Goal: Use online tool/utility: Utilize a website feature to perform a specific function

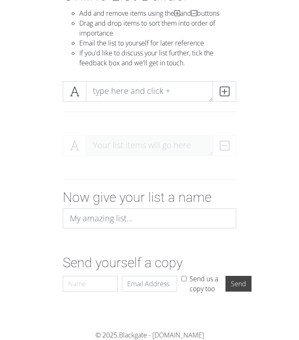
scroll to position [65, 0]
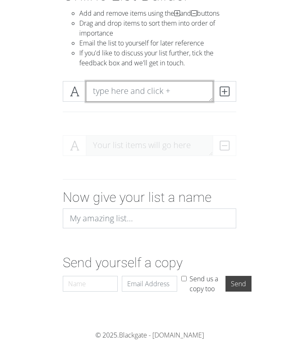
click at [149, 91] on textarea at bounding box center [149, 91] width 127 height 21
type textarea "The Craft"
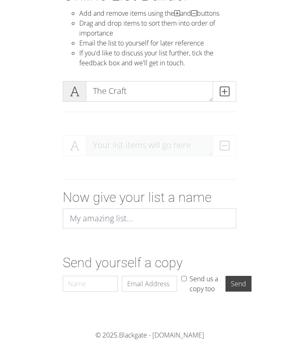
click at [78, 93] on icon at bounding box center [75, 91] width 10 height 8
click at [77, 94] on icon at bounding box center [75, 91] width 10 height 8
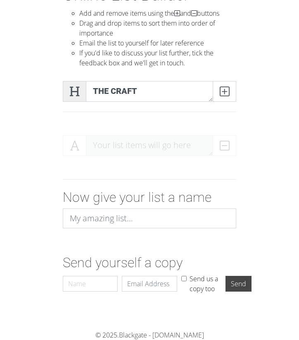
click at [77, 94] on icon at bounding box center [75, 91] width 10 height 8
click at [225, 98] on span at bounding box center [225, 91] width 24 height 21
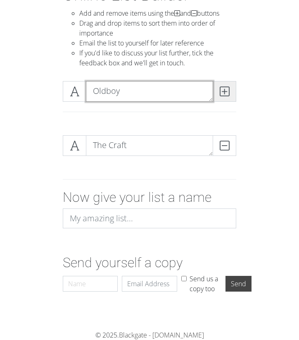
type textarea "Oldboy"
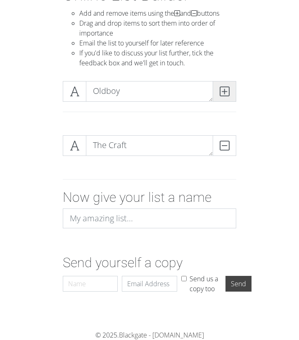
click at [231, 94] on span at bounding box center [225, 91] width 24 height 21
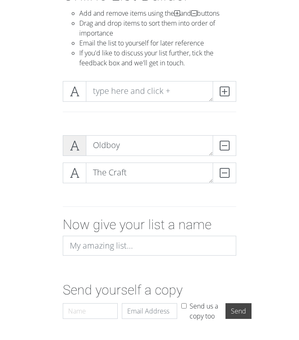
click at [73, 150] on icon at bounding box center [75, 145] width 10 height 8
click at [73, 170] on icon at bounding box center [75, 173] width 10 height 8
click at [73, 154] on span at bounding box center [75, 145] width 24 height 21
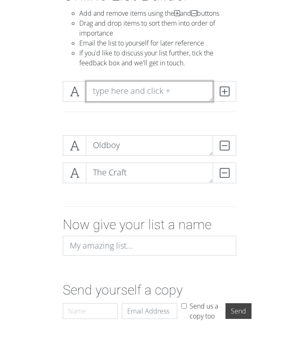
click at [170, 95] on textarea at bounding box center [149, 91] width 127 height 21
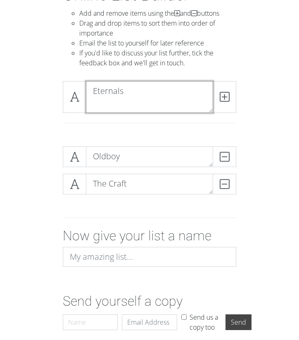
scroll to position [0, 0]
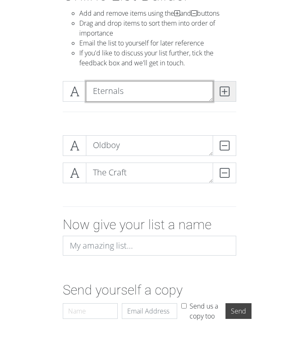
type textarea "Eternals"
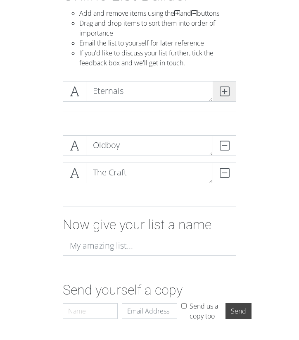
click at [229, 88] on icon at bounding box center [225, 91] width 10 height 8
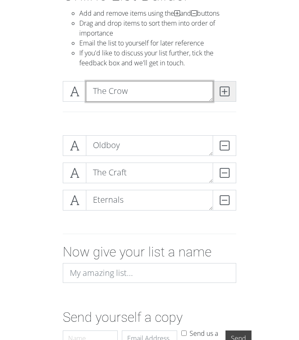
type textarea "The Crow"
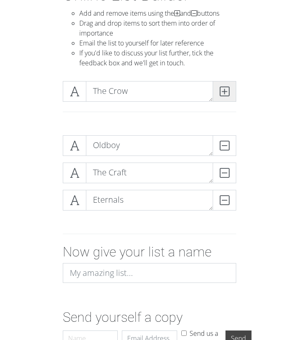
click at [228, 95] on icon at bounding box center [225, 91] width 10 height 8
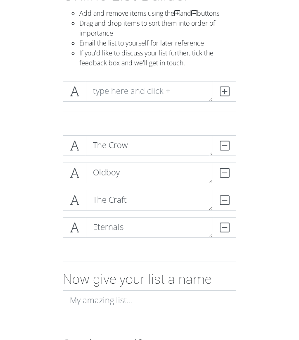
drag, startPoint x: 194, startPoint y: 229, endPoint x: 211, endPoint y: 266, distance: 40.5
click at [211, 266] on form "The Crow DELETE Oldboy DELETE The Craft DELETE Eternals DELETE Now give your li…" at bounding box center [149, 254] width 299 height 251
click at [264, 185] on form "The Crow DELETE Eternals DELETE Oldboy DELETE The Craft DELETE Now give your li…" at bounding box center [149, 254] width 299 height 251
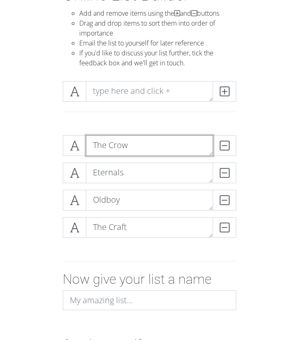
click at [151, 142] on textarea "The Crow" at bounding box center [149, 145] width 127 height 21
type textarea "The Crow 2024"
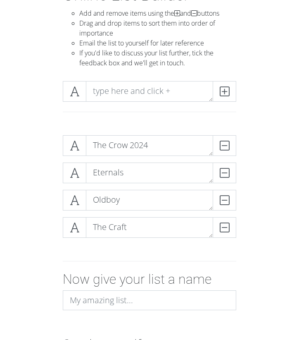
click at [287, 152] on form "The Crow 2024 DELETE Eternals DELETE Oldboy DELETE The Craft DELETE Now give yo…" at bounding box center [149, 254] width 299 height 251
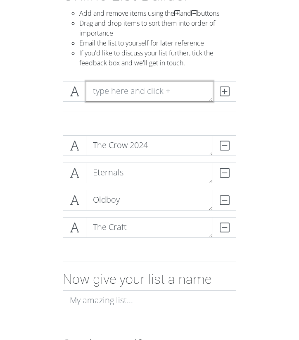
click at [152, 82] on textarea at bounding box center [149, 91] width 127 height 21
type textarea "A Quiet Place"
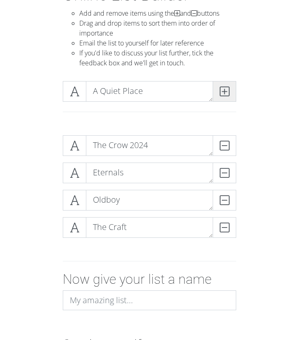
click at [224, 88] on icon at bounding box center [225, 91] width 10 height 8
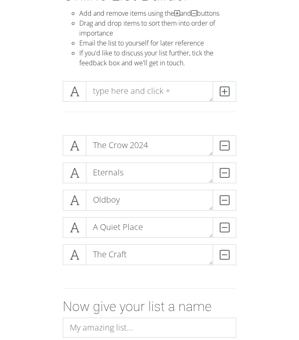
drag, startPoint x: 192, startPoint y: 228, endPoint x: 195, endPoint y: 270, distance: 41.9
click at [195, 270] on div "The Crow 2024 DELETE Eternals DELETE Oldboy DELETE A Quiet Place DELETE The Cra…" at bounding box center [150, 203] width 174 height 137
click at [282, 183] on form "The Crow 2024 DELETE Eternals DELETE Oldboy DELETE The Craft DELETE A Quiet Pla…" at bounding box center [149, 268] width 299 height 278
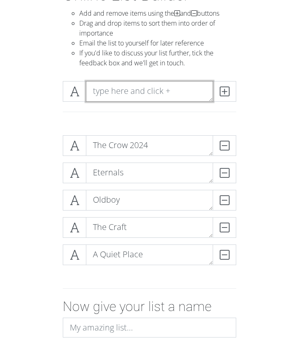
click at [127, 96] on textarea at bounding box center [149, 91] width 127 height 21
paste textarea "Byzantium"
type textarea "Byzantium"
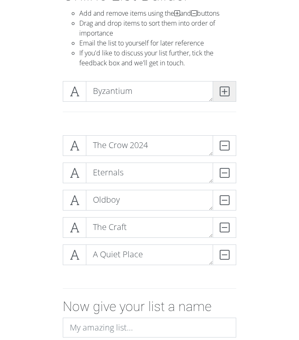
click at [229, 93] on icon at bounding box center [225, 91] width 10 height 8
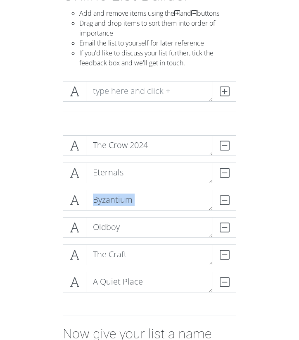
drag, startPoint x: 193, startPoint y: 174, endPoint x: 190, endPoint y: 225, distance: 50.5
click at [190, 234] on div "The Crow 2024 DELETE Eternals DELETE Byzantium DELETE Oldboy DELETE The Craft D…" at bounding box center [150, 217] width 174 height 164
click at [273, 197] on form "The Crow 2024 DELETE Eternals DELETE Byzantium DELETE Oldboy DELETE The Craft D…" at bounding box center [149, 281] width 299 height 305
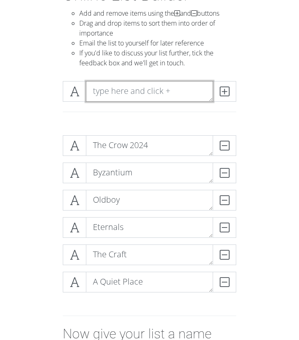
click at [115, 94] on textarea at bounding box center [149, 91] width 127 height 21
type textarea "Villains"
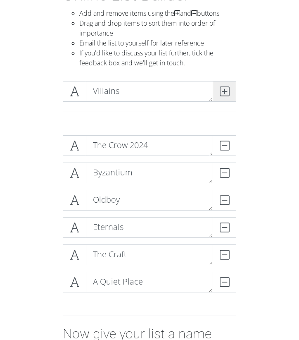
click at [217, 93] on span at bounding box center [225, 91] width 24 height 21
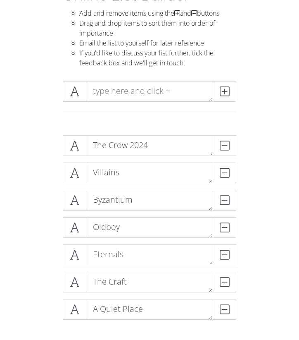
click at [274, 162] on form "The Crow 2024 DELETE Villains DELETE Byzantium DELETE Oldboy DELETE Eternals DE…" at bounding box center [149, 295] width 299 height 333
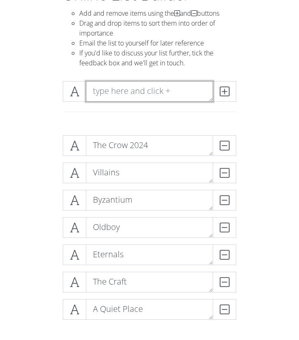
click at [145, 84] on textarea at bounding box center [149, 91] width 127 height 21
type textarea "American Animals"
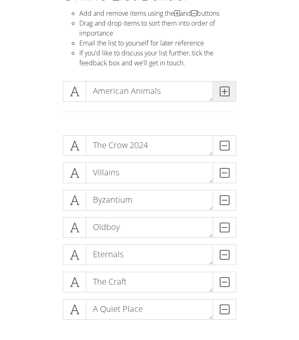
click at [228, 91] on icon at bounding box center [225, 91] width 10 height 8
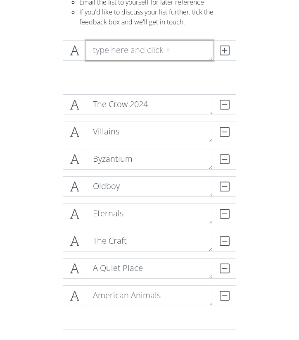
scroll to position [117, 0]
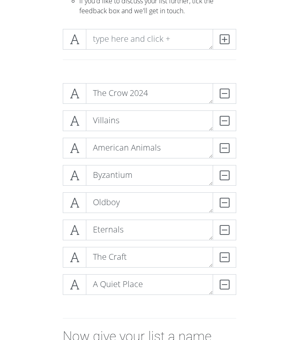
click at [270, 140] on form "The Crow 2024 DELETE Villains DELETE [DEMOGRAPHIC_DATA] Animals DELETE Byzantiu…" at bounding box center [149, 257] width 299 height 360
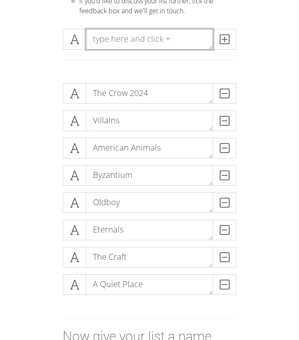
click at [163, 41] on textarea at bounding box center [149, 39] width 127 height 21
type textarea "Scooby Doo"
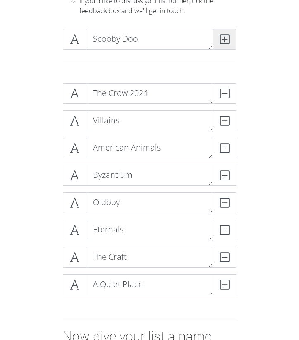
click at [223, 35] on icon at bounding box center [225, 39] width 10 height 8
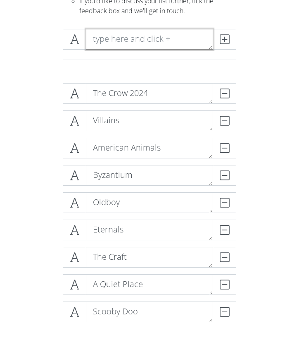
scroll to position [117, 0]
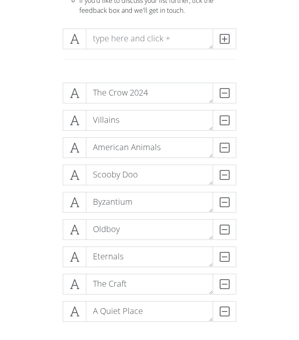
click at [269, 148] on form "The Crow 2024 DELETE Villains DELETE [DEMOGRAPHIC_DATA] Animals DELETE Scooby D…" at bounding box center [149, 269] width 299 height 387
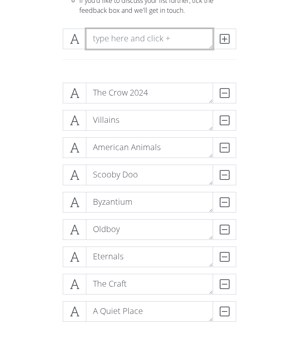
click at [152, 37] on textarea at bounding box center [149, 39] width 127 height 21
type textarea "Corpse Bride"
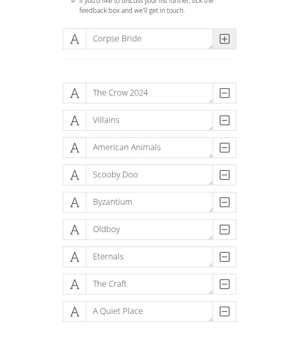
click at [218, 39] on span at bounding box center [225, 39] width 24 height 21
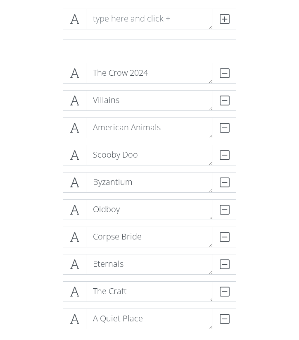
scroll to position [137, 0]
click at [153, 19] on textarea at bounding box center [149, 19] width 127 height 21
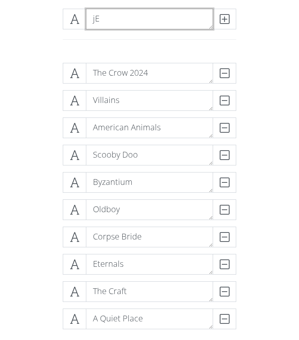
type textarea "j"
type textarea "[PERSON_NAME]'s Body"
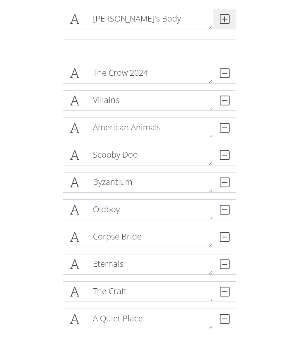
click at [228, 16] on icon at bounding box center [225, 19] width 10 height 8
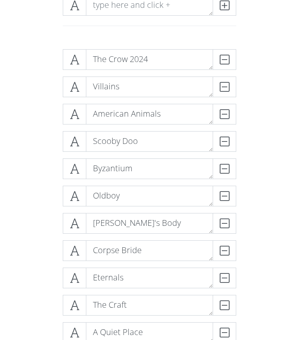
scroll to position [149, 0]
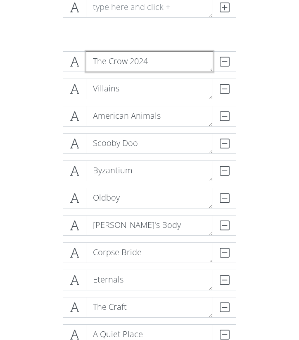
click at [153, 59] on textarea "The Crow 2024" at bounding box center [149, 61] width 127 height 21
type textarea "The Crow 2024 (Prime)"
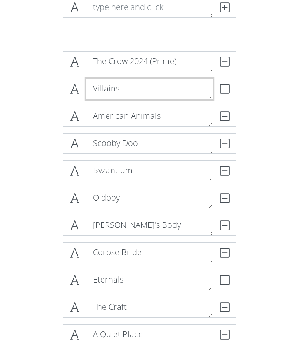
click at [138, 90] on textarea "Villains" at bounding box center [149, 89] width 127 height 21
type textarea "Villains (Paid :( )"
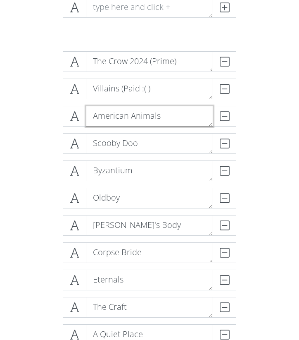
click at [175, 117] on textarea "American Animals" at bounding box center [149, 116] width 127 height 21
type textarea "American Animals (Paid)"
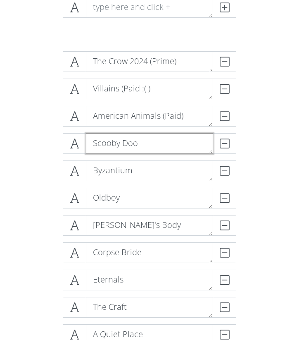
click at [153, 144] on textarea "Scooby Doo" at bounding box center [149, 143] width 127 height 21
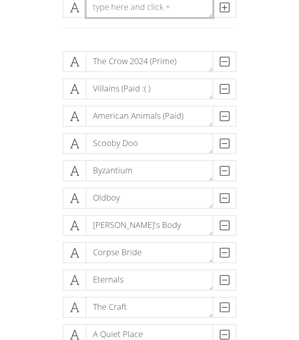
click at [170, 4] on textarea at bounding box center [149, 7] width 127 height 21
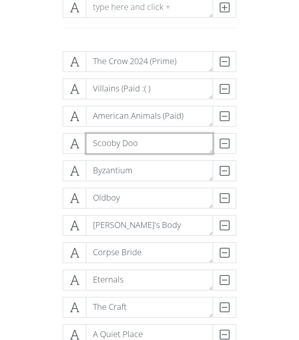
click at [154, 146] on textarea "Scooby Doo" at bounding box center [149, 143] width 127 height 21
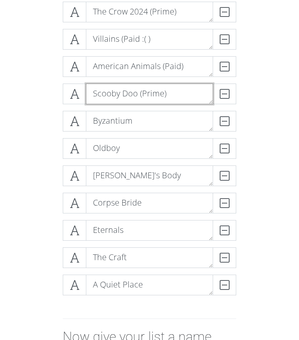
scroll to position [211, 0]
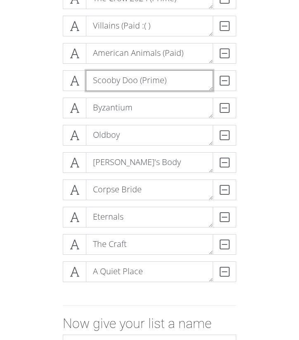
type textarea "Scooby Doo (Prime)"
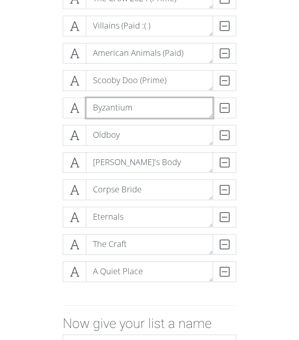
click at [156, 104] on textarea "Byzantium" at bounding box center [149, 108] width 127 height 21
type textarea "Byzantium (Prime)"
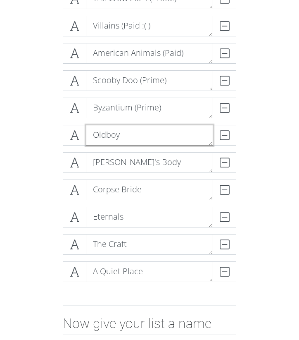
click at [148, 129] on textarea "Oldboy" at bounding box center [149, 135] width 127 height 21
type textarea "Oldboy (Paid)"
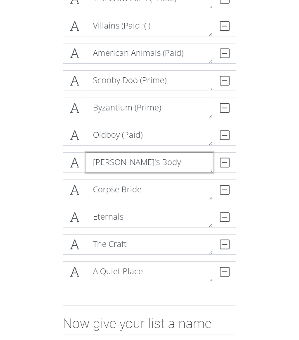
click at [160, 170] on textarea "[PERSON_NAME]'s Body" at bounding box center [149, 162] width 127 height 21
type textarea "[PERSON_NAME]'s Body (Disney)"
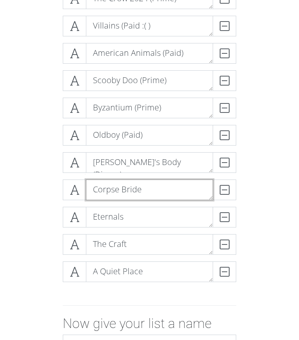
click at [161, 194] on textarea "Corpse Bride" at bounding box center [149, 190] width 127 height 21
type textarea "Corpse Bride (DVD and Prime)"
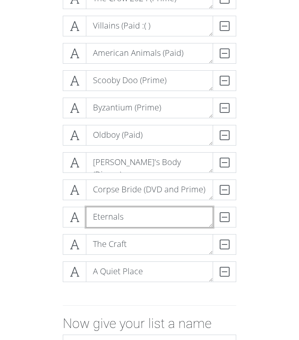
click at [141, 223] on textarea "Eternals" at bounding box center [149, 217] width 127 height 21
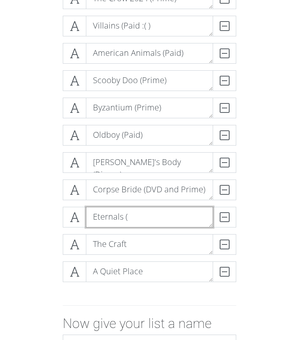
click at [141, 223] on textarea "Eternals (" at bounding box center [149, 217] width 127 height 21
type textarea "Eternals (Disney)"
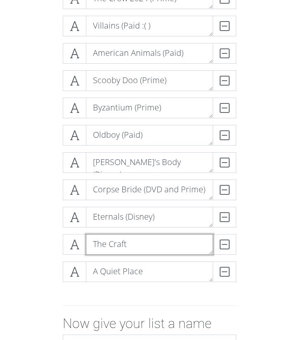
click at [144, 237] on textarea "The Craft" at bounding box center [149, 244] width 127 height 21
click at [146, 237] on textarea "The Craft" at bounding box center [149, 244] width 127 height 21
click at [146, 244] on textarea "The Craft" at bounding box center [149, 244] width 127 height 21
type textarea "The Craft (Paid)"
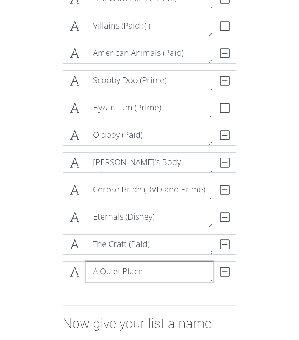
click at [150, 275] on textarea "A Quiet Place" at bounding box center [149, 271] width 127 height 21
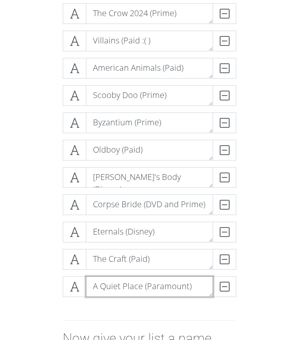
scroll to position [196, 0]
type textarea "A Quiet Place (Paramount)"
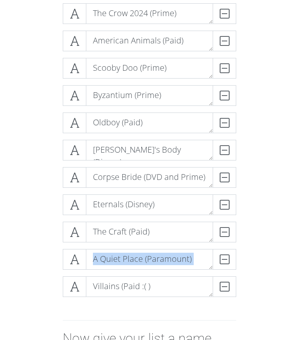
drag, startPoint x: 193, startPoint y: 235, endPoint x: 196, endPoint y: 262, distance: 27.1
click at [193, 290] on div "The Crow 2024 (Prime) DELETE American Animals (Paid) DELETE Scooby Doo (Prime) …" at bounding box center [150, 153] width 174 height 300
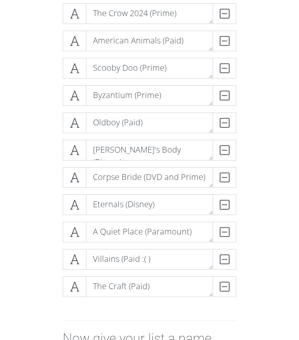
drag, startPoint x: 194, startPoint y: 122, endPoint x: 188, endPoint y: 158, distance: 35.6
click at [188, 158] on div "The Crow 2024 (Prime) DELETE American Animals (Paid) DELETE Scooby Doo (Prime) …" at bounding box center [150, 153] width 174 height 300
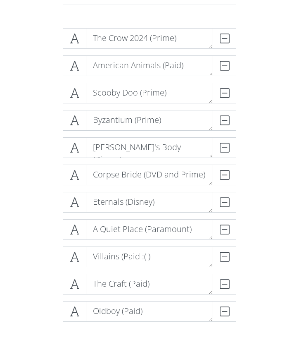
scroll to position [170, 0]
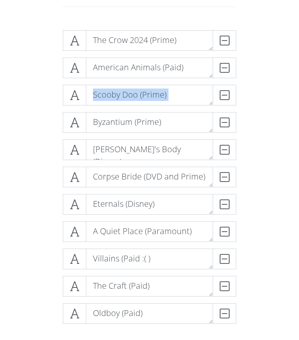
drag, startPoint x: 191, startPoint y: 68, endPoint x: 186, endPoint y: 122, distance: 54.0
click at [186, 137] on div "The Crow 2024 (Prime) DELETE American Animals (Paid) DELETE Scooby Doo (Prime) …" at bounding box center [150, 180] width 174 height 300
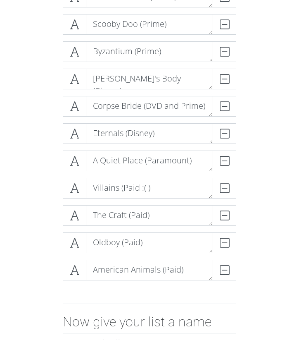
scroll to position [214, 0]
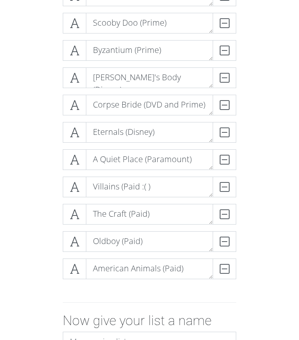
drag, startPoint x: 188, startPoint y: 239, endPoint x: 188, endPoint y: 273, distance: 34.3
click at [188, 273] on div "The Crow 2024 (Prime) DELETE Scooby Doo (Prime) DELETE Byzantium (Prime) DELETE…" at bounding box center [150, 136] width 174 height 300
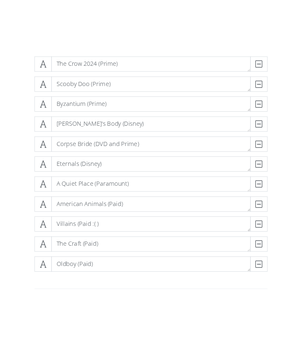
scroll to position [159, 0]
